Goal: Task Accomplishment & Management: Use online tool/utility

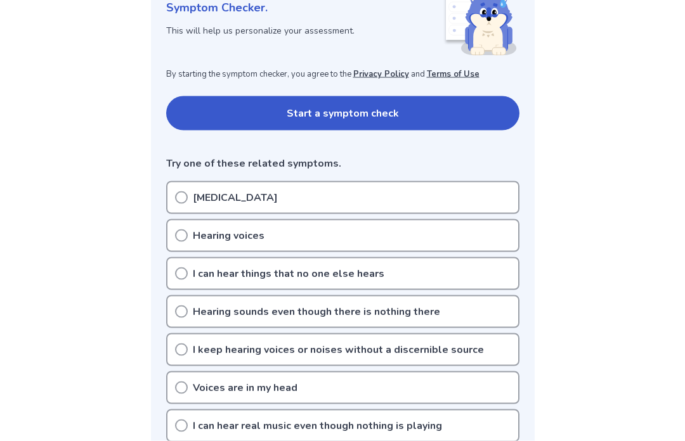
scroll to position [200, 0]
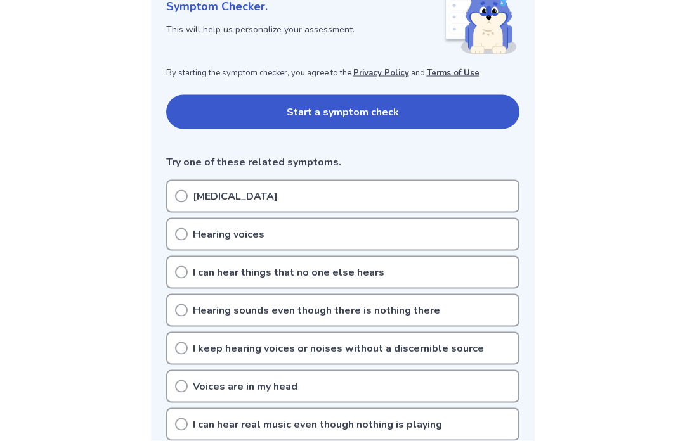
click at [178, 185] on div "[MEDICAL_DATA]" at bounding box center [342, 196] width 353 height 33
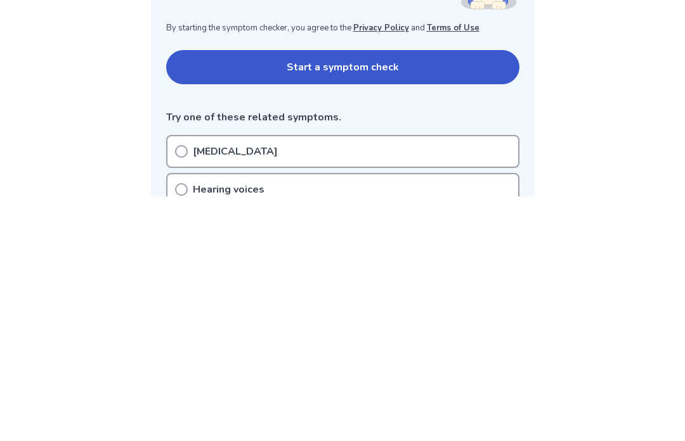
click at [473, 295] on button "Start a symptom check" at bounding box center [342, 312] width 353 height 34
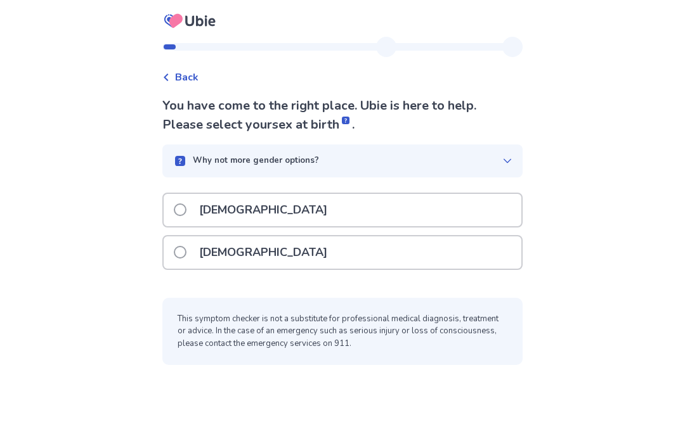
click at [444, 250] on div "[DEMOGRAPHIC_DATA]" at bounding box center [343, 252] width 358 height 32
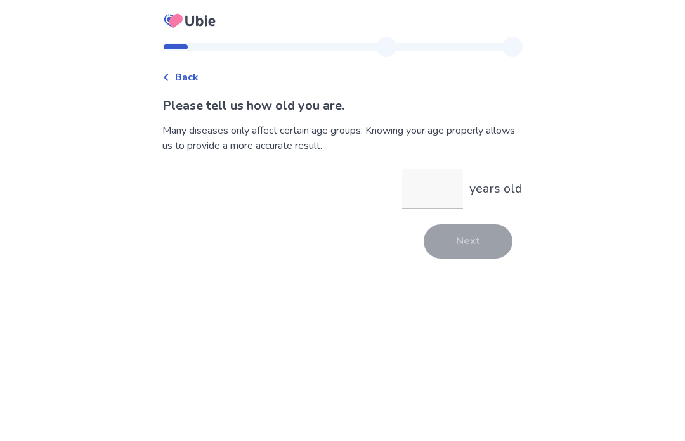
click at [430, 187] on input "years old" at bounding box center [432, 189] width 61 height 41
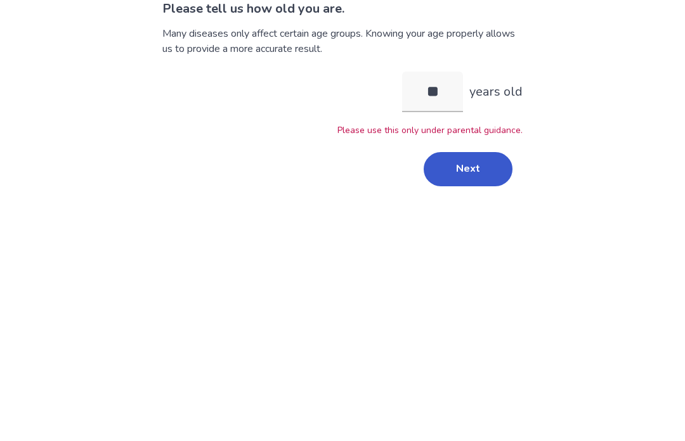
type input "**"
click at [479, 146] on div "Please tell us how old you are. Many diseases only affect certain age groups. K…" at bounding box center [342, 189] width 360 height 187
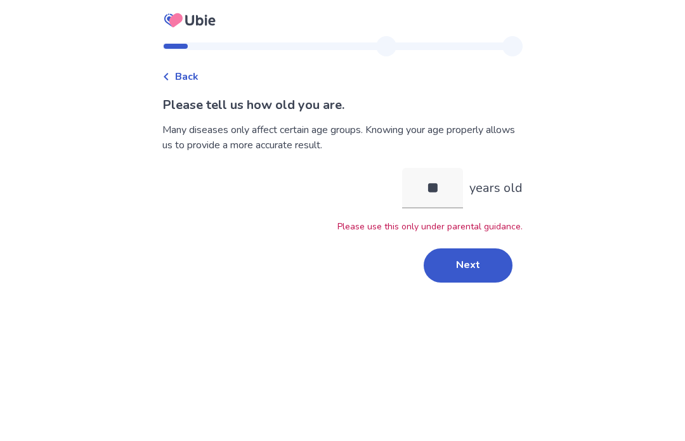
click at [474, 249] on button "Next" at bounding box center [467, 266] width 89 height 34
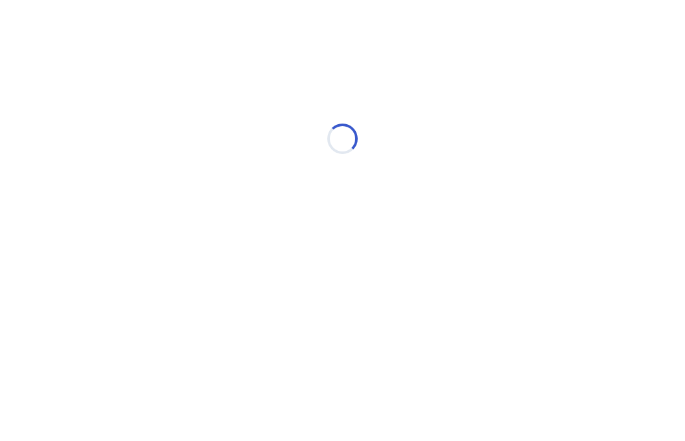
scroll to position [0, 0]
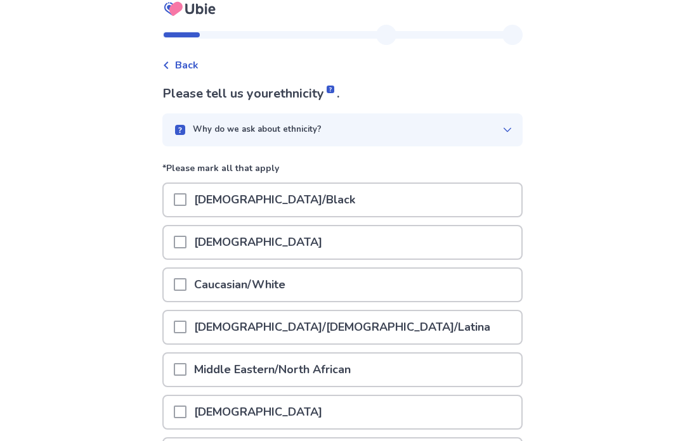
click at [185, 197] on span at bounding box center [180, 200] width 13 height 13
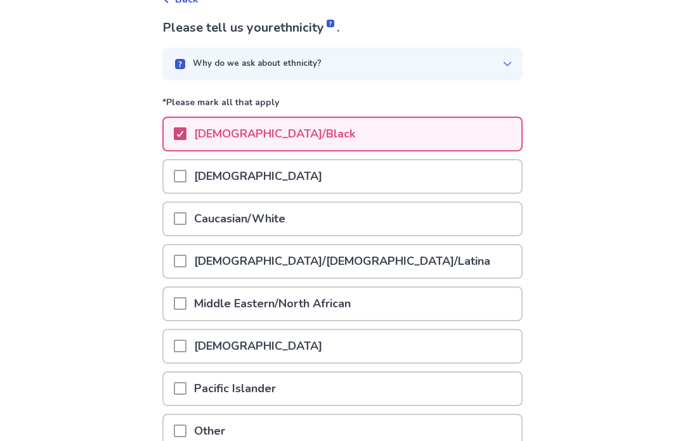
scroll to position [154, 0]
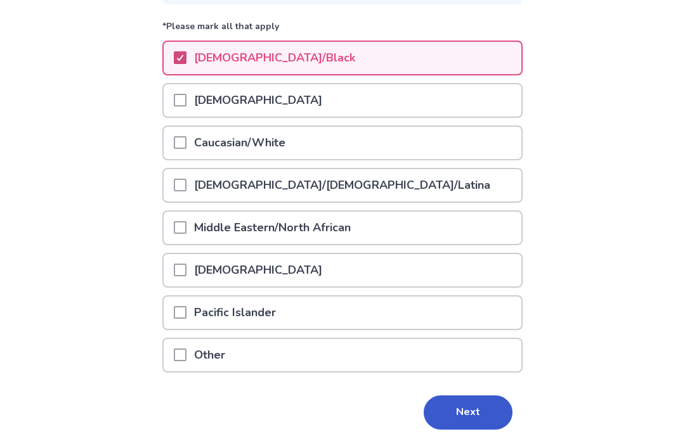
click at [474, 419] on button "Next" at bounding box center [467, 413] width 89 height 34
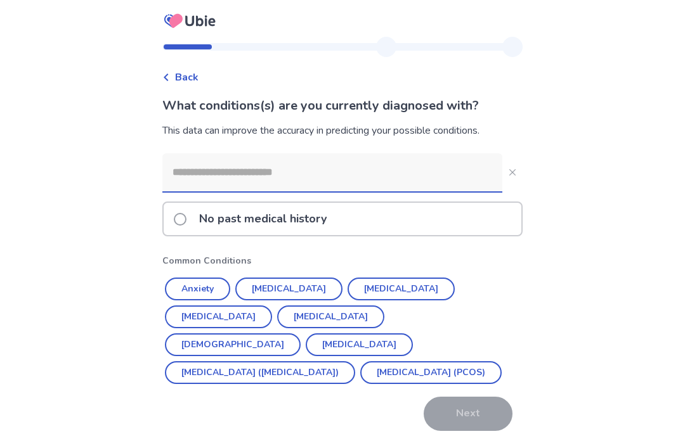
click at [189, 280] on button "Anxiety" at bounding box center [197, 289] width 65 height 23
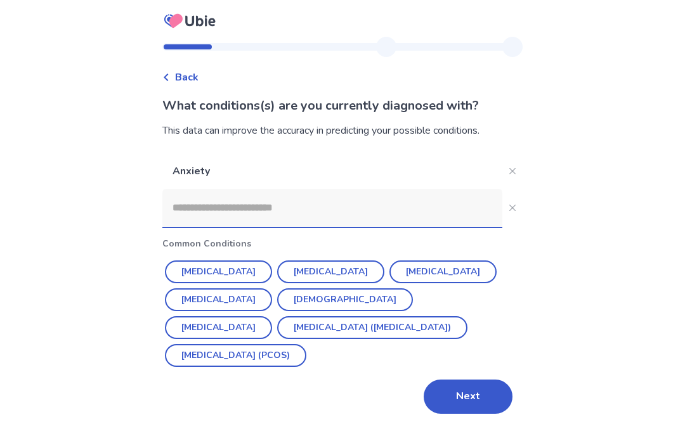
click at [509, 173] on icon "Close" at bounding box center [512, 171] width 6 height 6
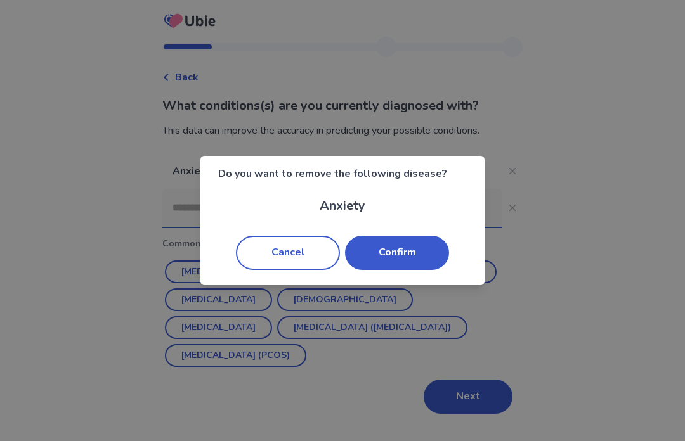
click at [255, 249] on button "Cancel" at bounding box center [288, 253] width 104 height 34
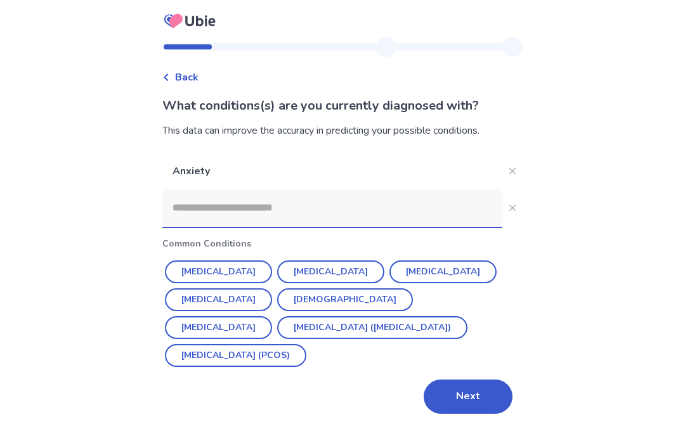
click at [502, 169] on button "Close" at bounding box center [512, 171] width 20 height 20
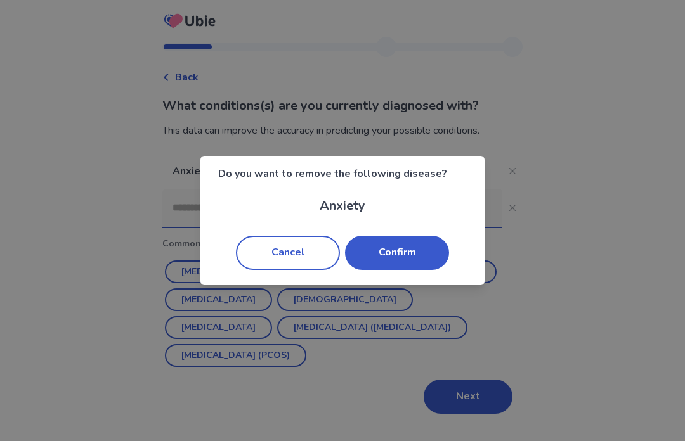
click at [436, 245] on button "Confirm" at bounding box center [397, 253] width 104 height 34
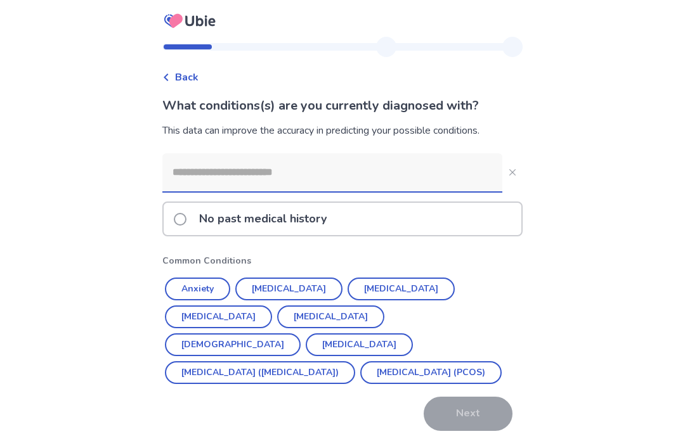
click at [187, 205] on label "No past medical history" at bounding box center [254, 219] width 160 height 32
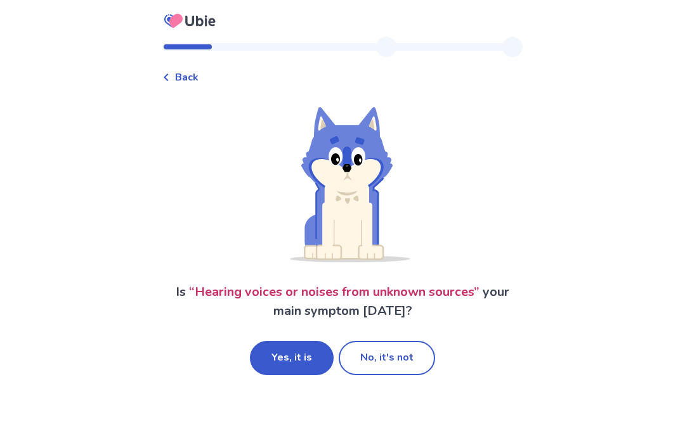
click at [419, 364] on button "No, it's not" at bounding box center [387, 358] width 96 height 34
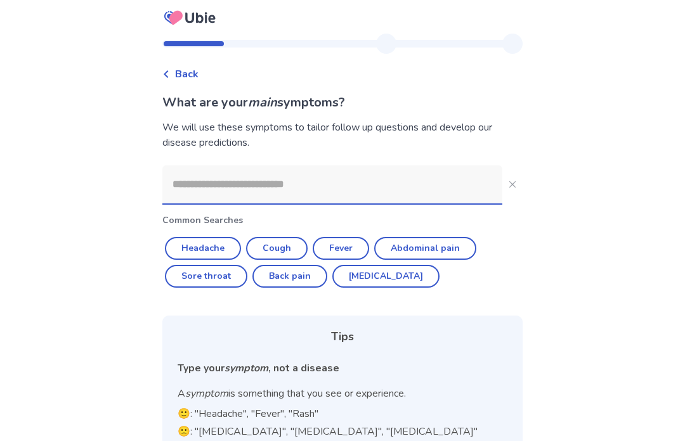
scroll to position [4, 0]
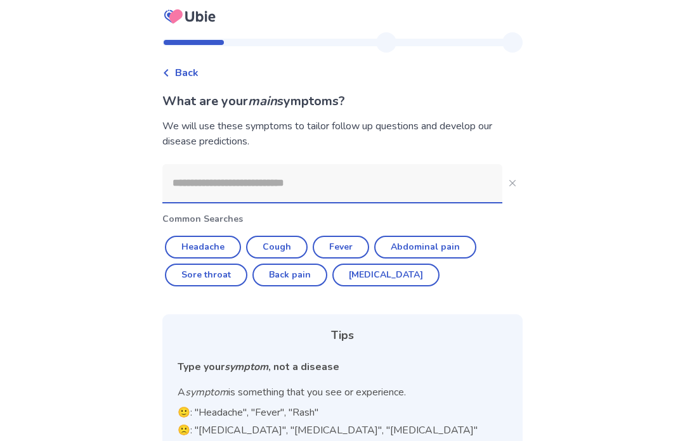
click at [432, 178] on input at bounding box center [332, 183] width 340 height 38
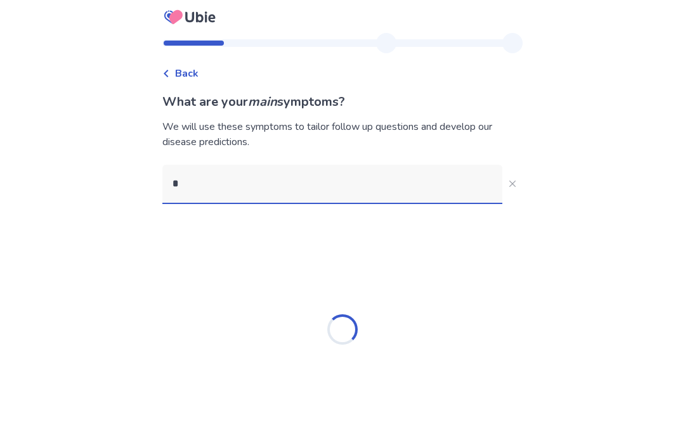
scroll to position [0, 0]
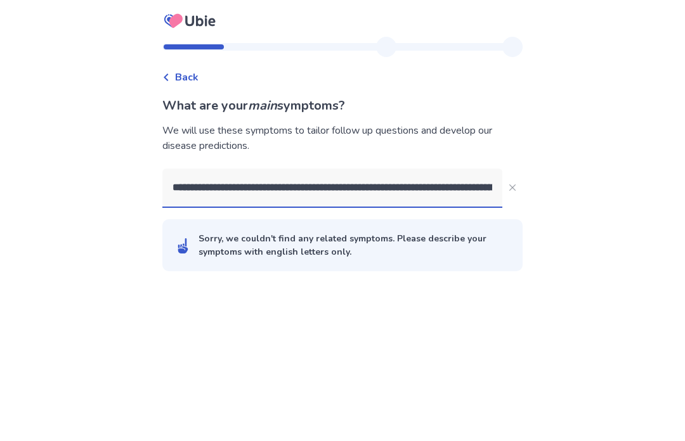
type input "**********"
click at [514, 186] on button "**********" at bounding box center [512, 187] width 20 height 20
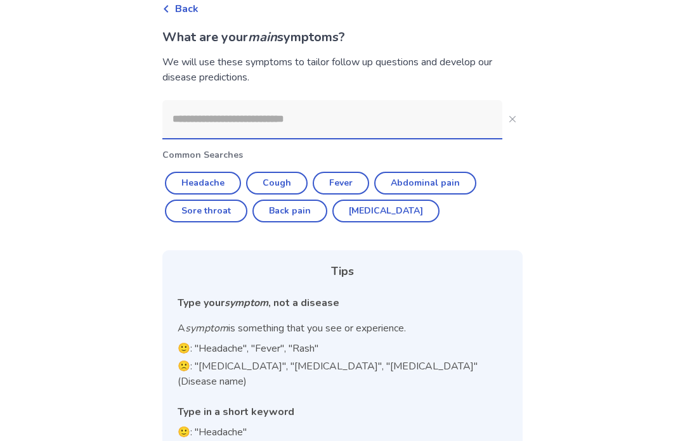
scroll to position [69, 0]
click at [184, 113] on input at bounding box center [332, 119] width 340 height 38
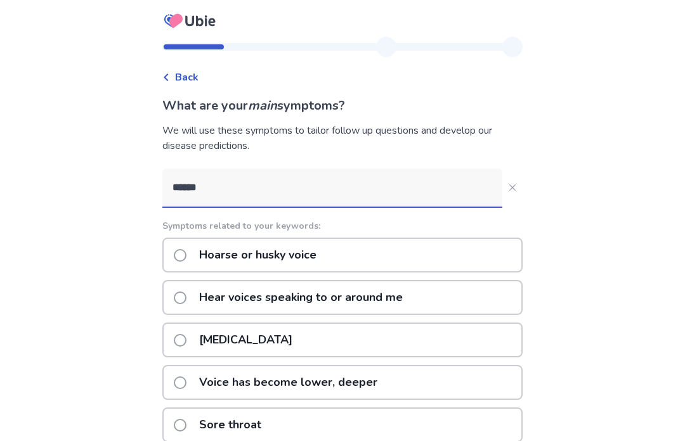
type input "******"
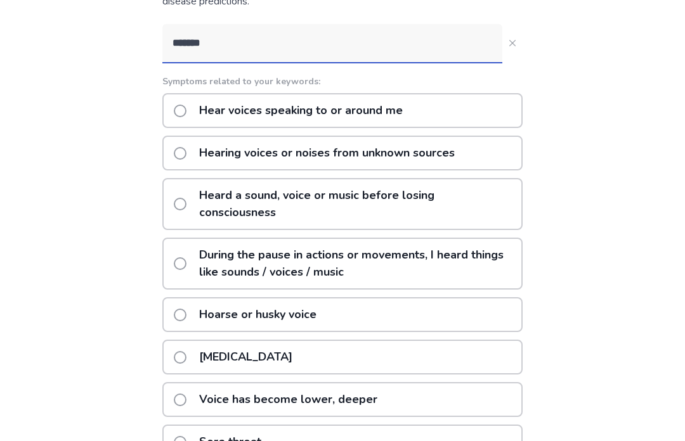
scroll to position [146, 0]
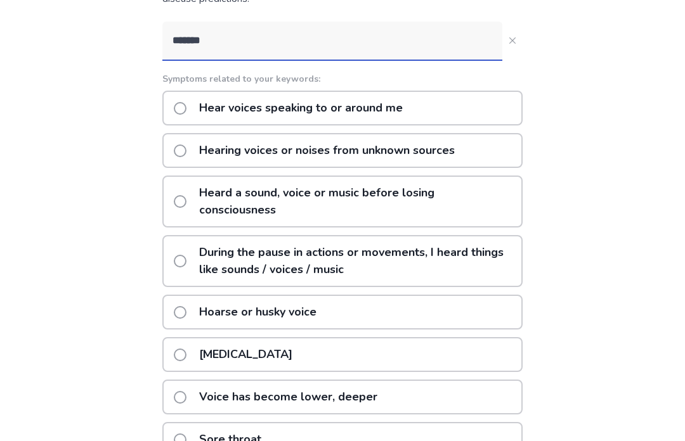
click at [197, 203] on label "Heard a sound, voice or music before losing consciousness" at bounding box center [347, 201] width 347 height 49
